Goal: Task Accomplishment & Management: Use online tool/utility

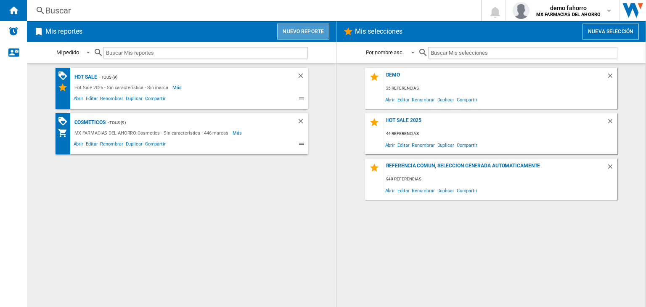
click at [303, 25] on button "Nuevo reporte" at bounding box center [303, 32] width 52 height 16
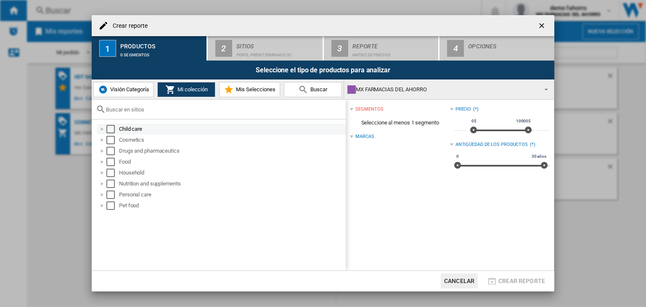
click at [100, 127] on div at bounding box center [102, 129] width 8 height 8
click at [101, 140] on div at bounding box center [102, 140] width 8 height 8
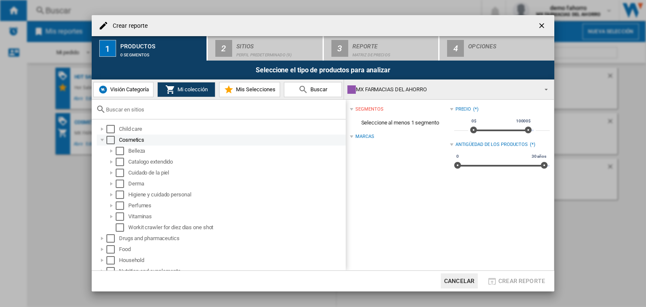
click at [101, 140] on div at bounding box center [102, 140] width 8 height 8
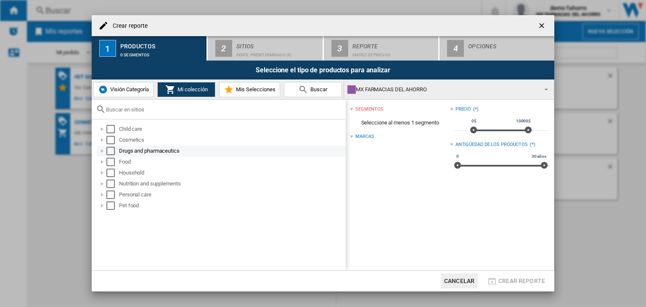
click at [103, 150] on div at bounding box center [102, 151] width 8 height 8
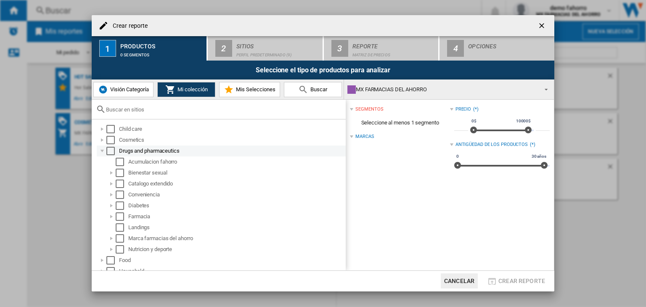
click at [103, 150] on div at bounding box center [102, 151] width 8 height 8
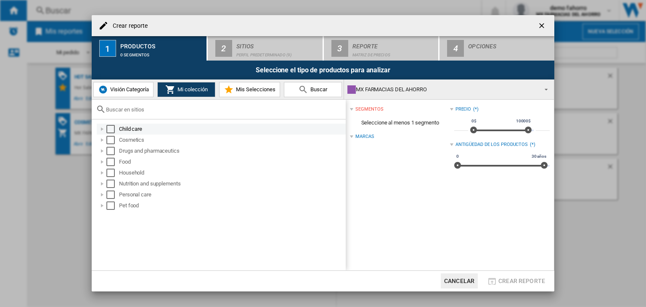
click at [102, 132] on div at bounding box center [102, 129] width 8 height 8
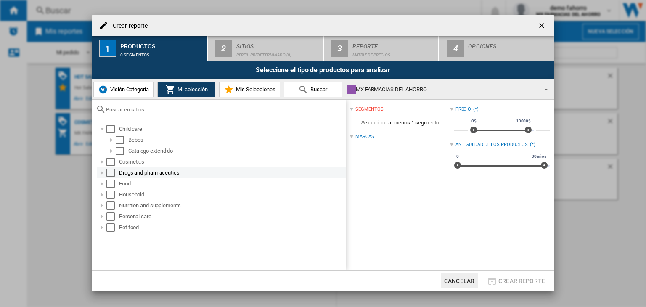
click at [99, 172] on div at bounding box center [102, 173] width 8 height 8
